Goal: Information Seeking & Learning: Learn about a topic

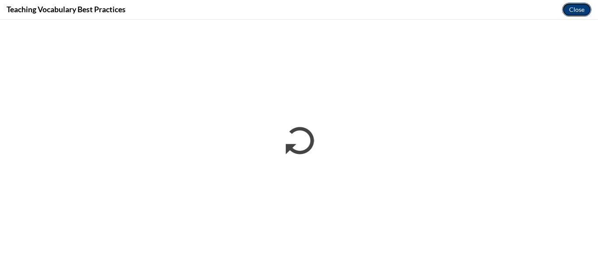
click at [575, 8] on button "Close" at bounding box center [576, 10] width 29 height 14
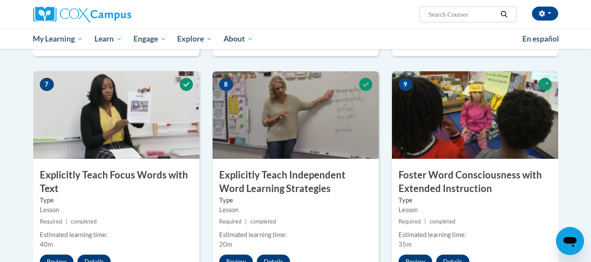
scroll to position [842, 0]
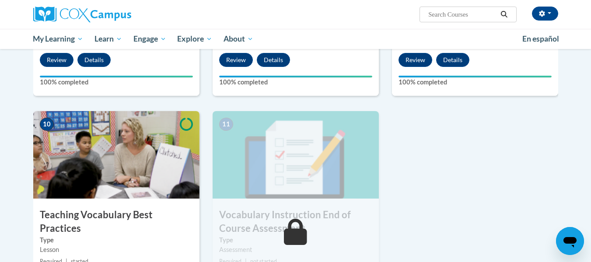
click at [133, 191] on img at bounding box center [116, 155] width 166 height 88
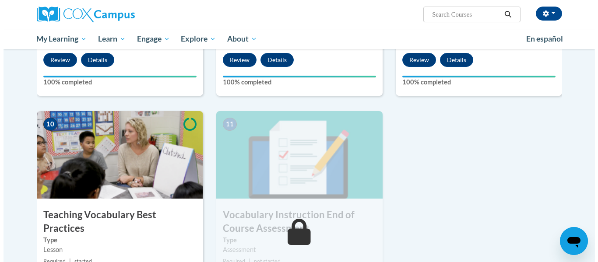
scroll to position [939, 0]
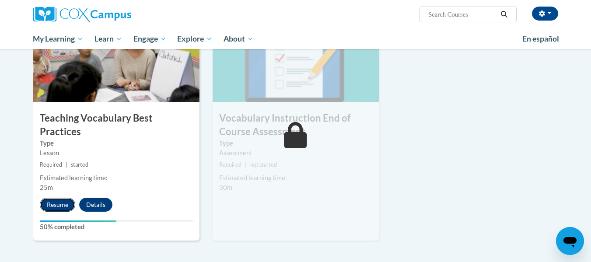
click at [62, 198] on button "Resume" at bounding box center [57, 205] width 35 height 14
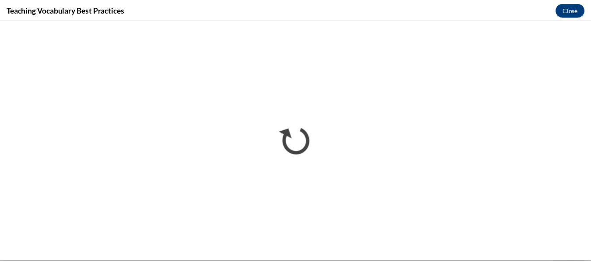
scroll to position [0, 0]
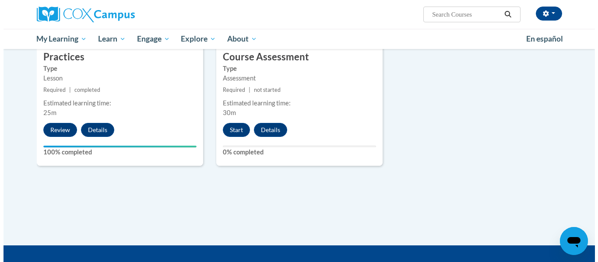
scroll to position [1013, 0]
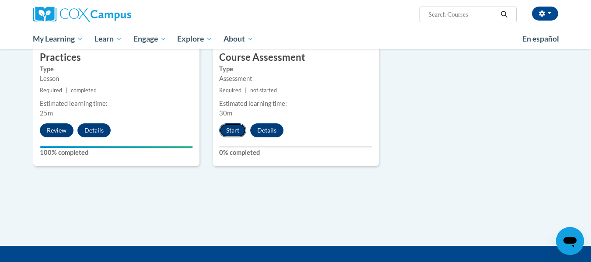
click at [237, 129] on button "Start" at bounding box center [232, 130] width 27 height 14
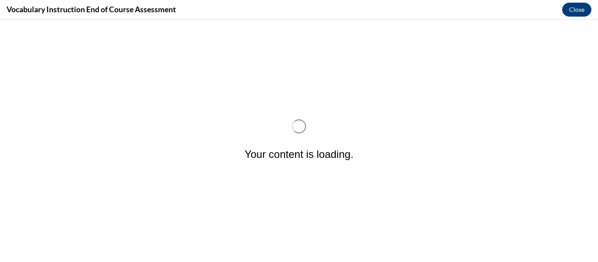
scroll to position [0, 0]
